Goal: Task Accomplishment & Management: Use online tool/utility

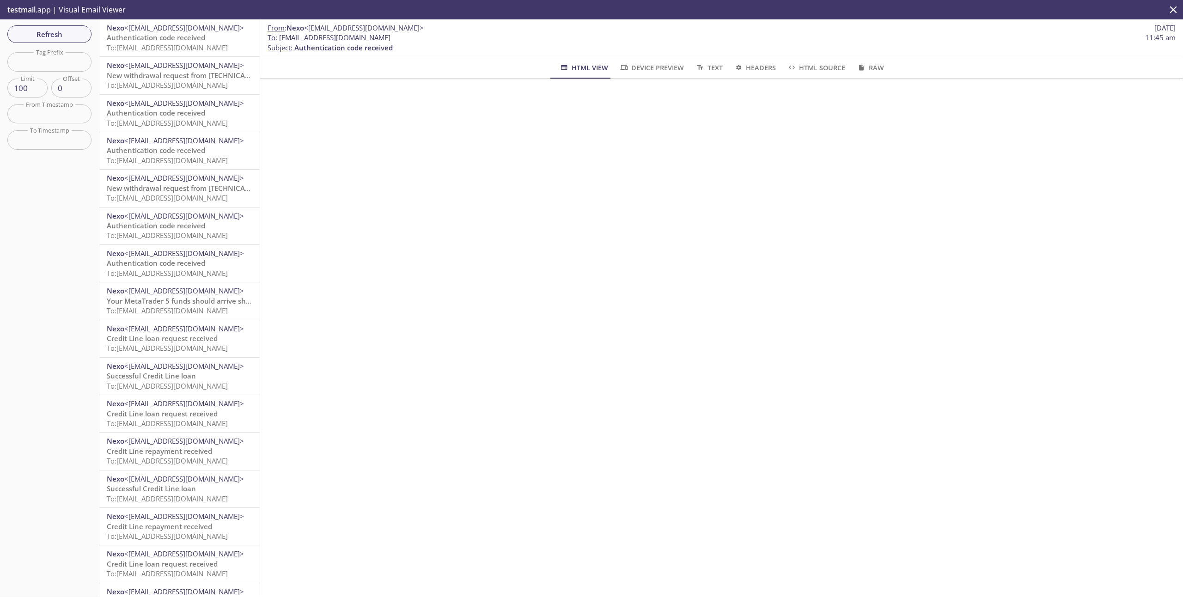
click at [1176, 11] on icon "close" at bounding box center [1173, 10] width 12 height 12
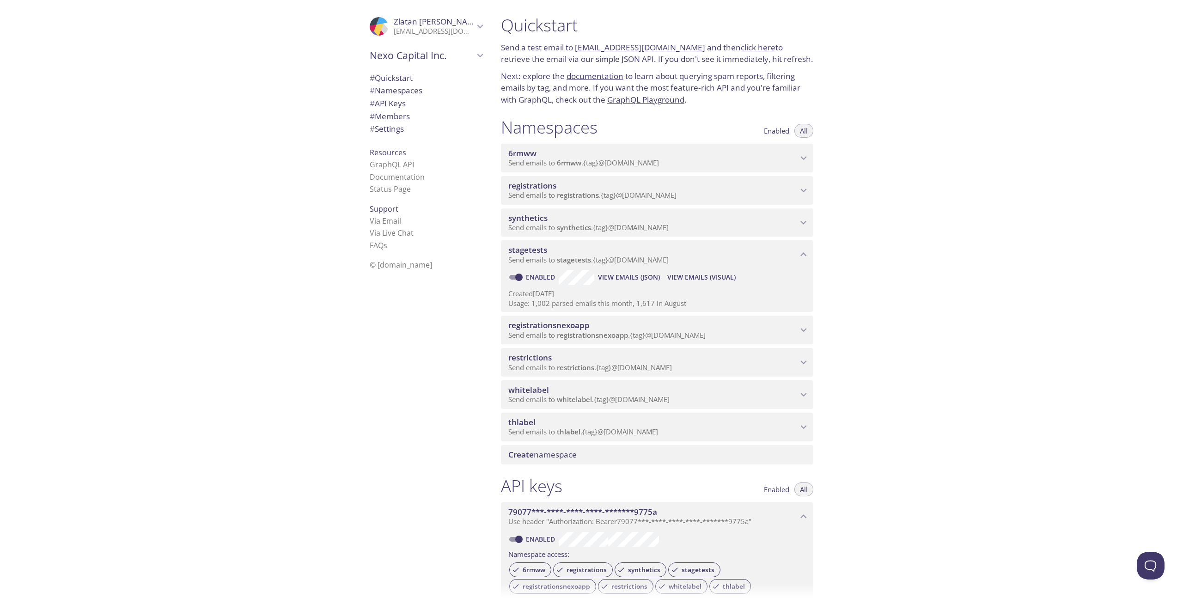
click at [805, 219] on icon "synthetics namespace" at bounding box center [804, 223] width 12 height 12
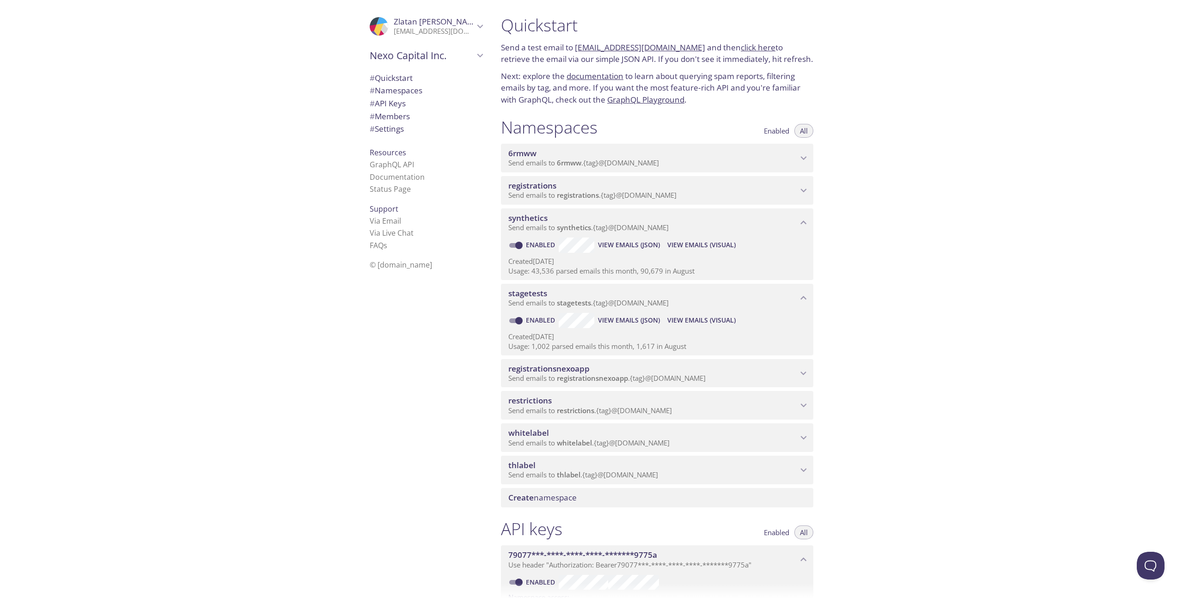
click at [714, 245] on span "View Emails (Visual)" at bounding box center [701, 244] width 68 height 11
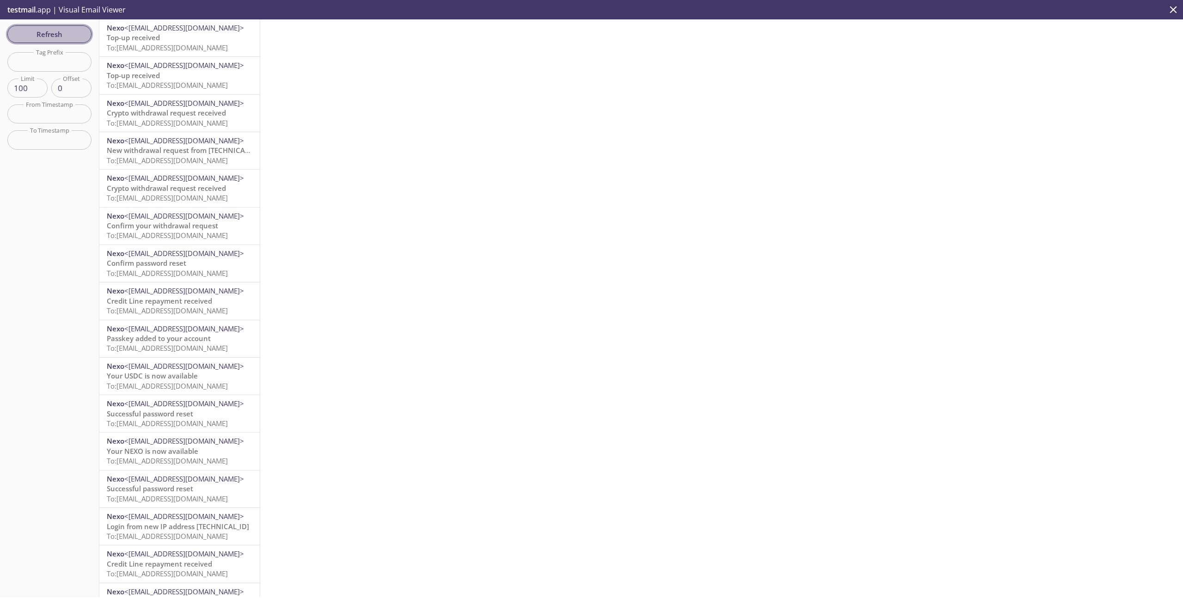
click at [59, 34] on span "Refresh" at bounding box center [49, 34] width 69 height 12
click at [140, 45] on span "To: [EMAIL_ADDRESS][DOMAIN_NAME]" at bounding box center [167, 47] width 121 height 9
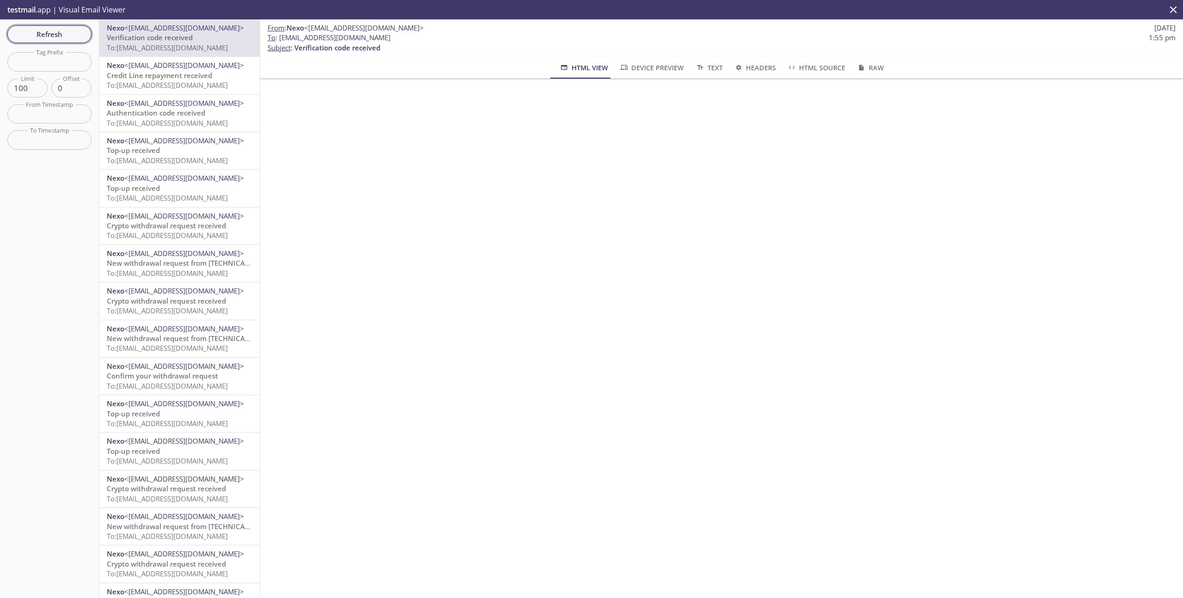
click at [67, 30] on span "Refresh" at bounding box center [49, 34] width 69 height 12
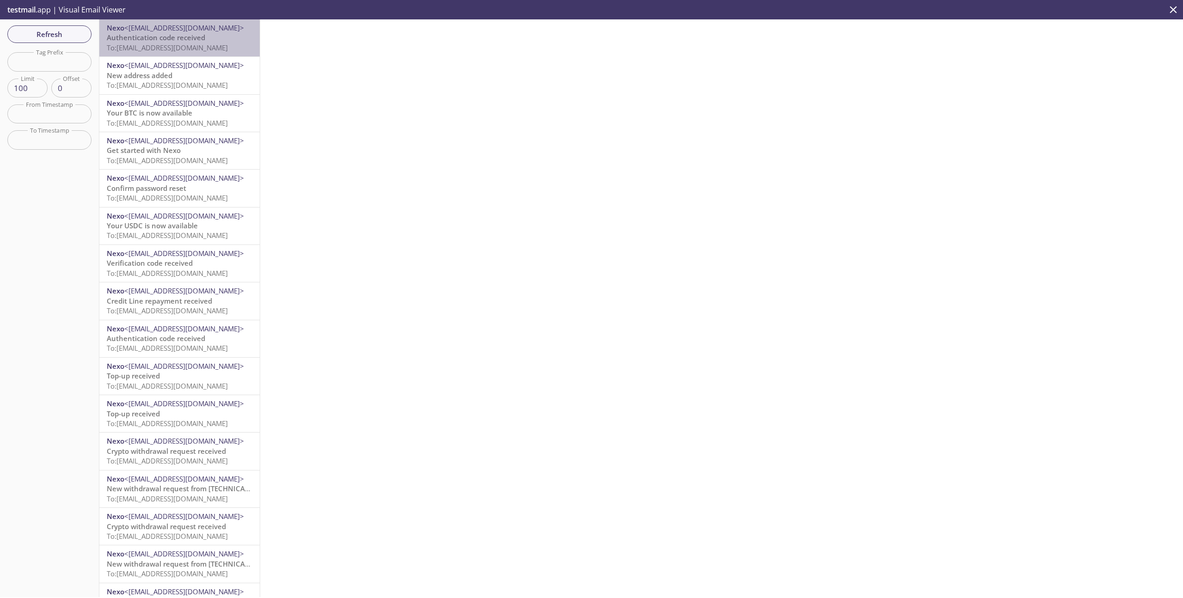
click at [192, 47] on span "To: [EMAIL_ADDRESS][DOMAIN_NAME]" at bounding box center [167, 47] width 121 height 9
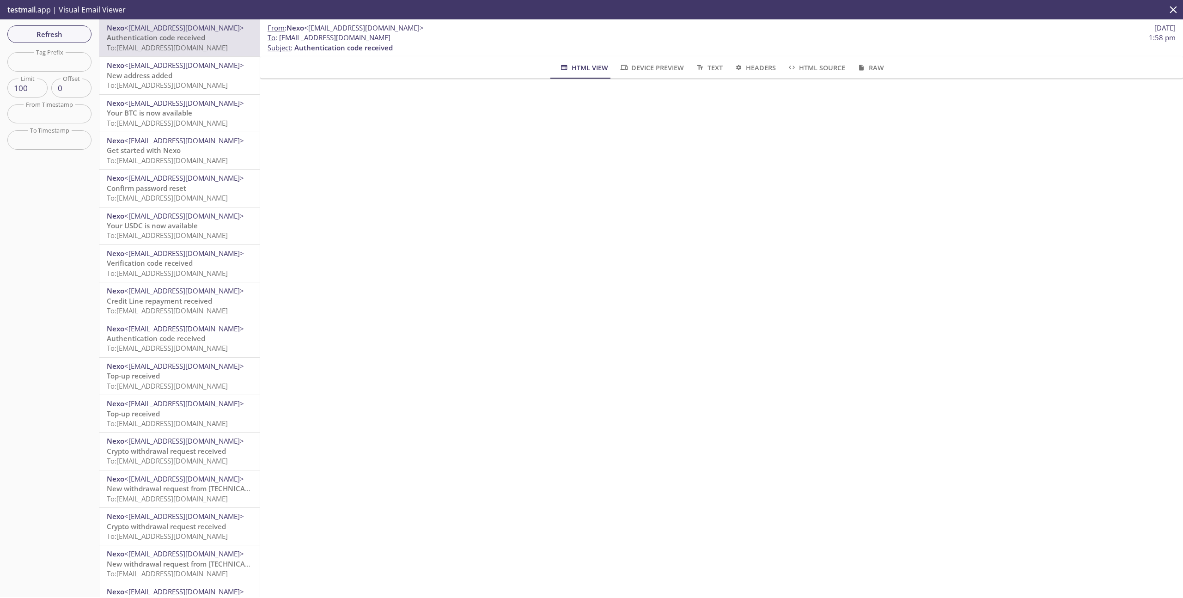
drag, startPoint x: 398, startPoint y: 36, endPoint x: 281, endPoint y: 38, distance: 117.4
click at [281, 38] on span "To : [EMAIL_ADDRESS][DOMAIN_NAME] 1:58 pm" at bounding box center [722, 38] width 908 height 10
click at [446, 36] on span "To : [EMAIL_ADDRESS][DOMAIN_NAME] 1:58 pm" at bounding box center [722, 38] width 908 height 10
drag, startPoint x: 429, startPoint y: 37, endPoint x: 278, endPoint y: 40, distance: 150.7
click at [278, 40] on span "To : [EMAIL_ADDRESS][DOMAIN_NAME] 1:58 pm" at bounding box center [722, 38] width 908 height 10
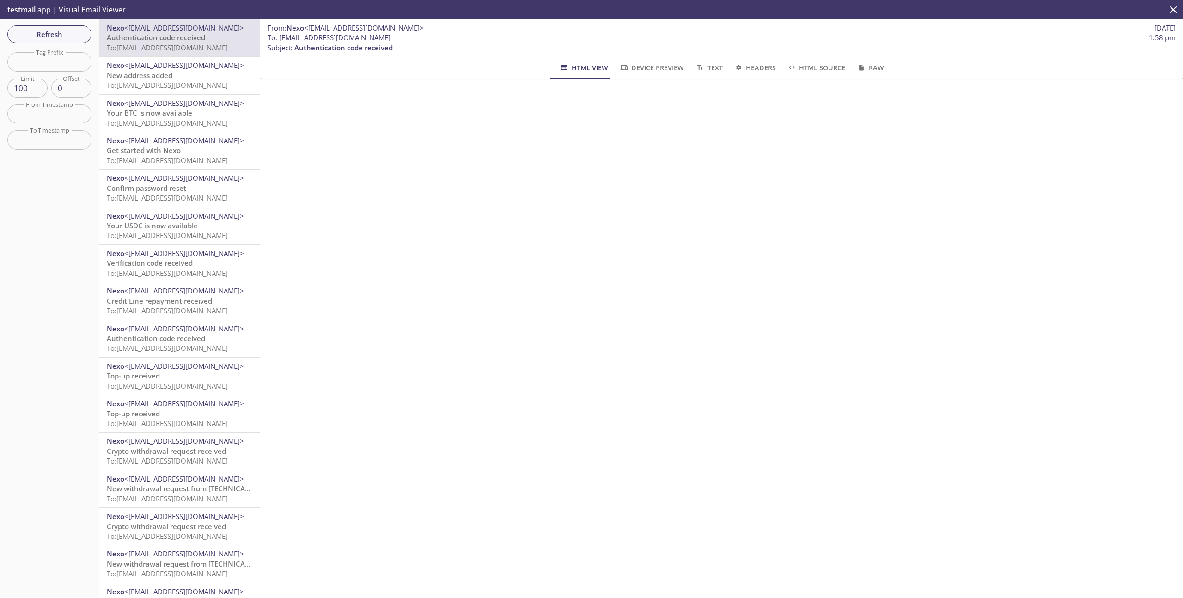
copy span "[EMAIL_ADDRESS][DOMAIN_NAME]"
